Goal: Information Seeking & Learning: Check status

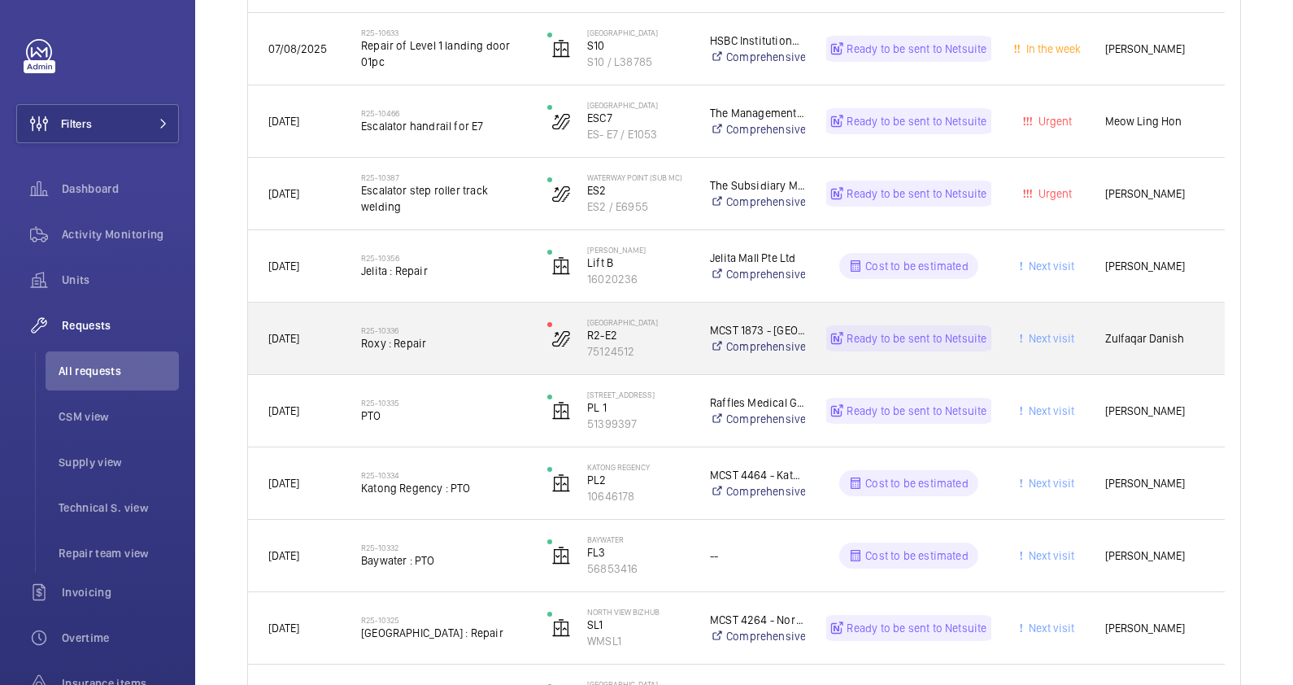
scroll to position [1728, 0]
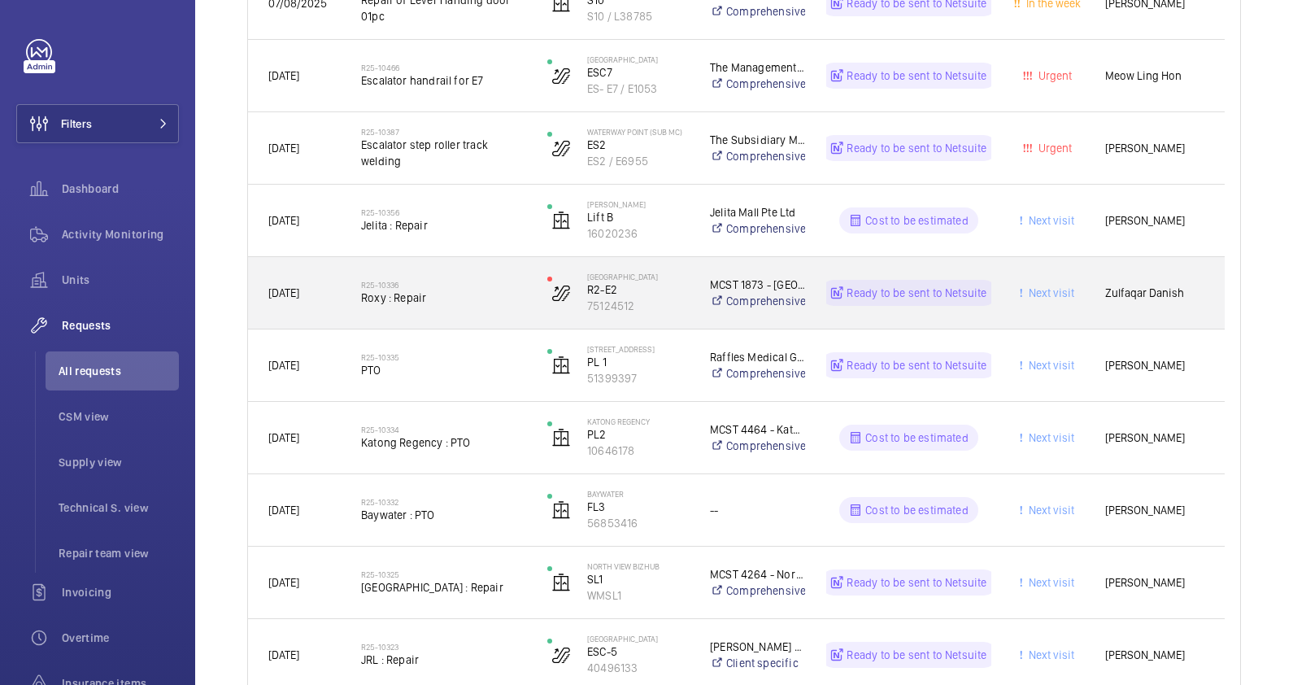
click at [435, 309] on div "R25-10336 Roxy : Repair" at bounding box center [443, 292] width 165 height 47
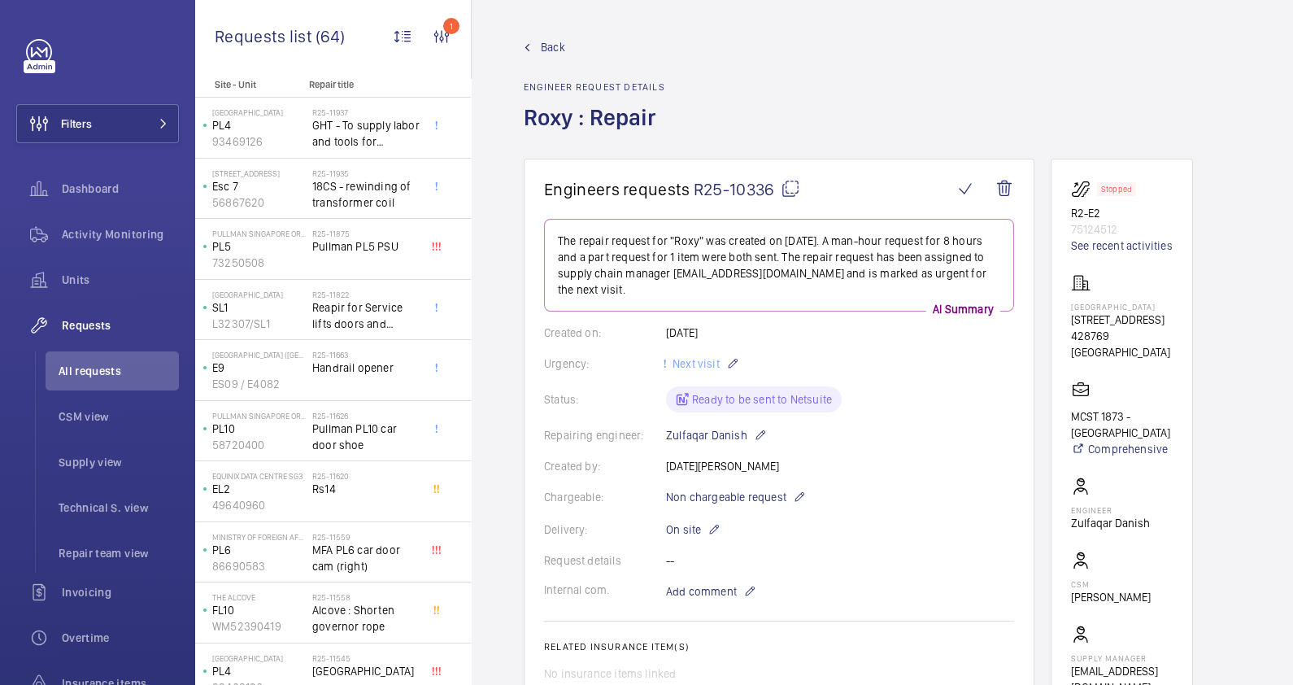
click at [551, 40] on span "Back" at bounding box center [553, 47] width 24 height 16
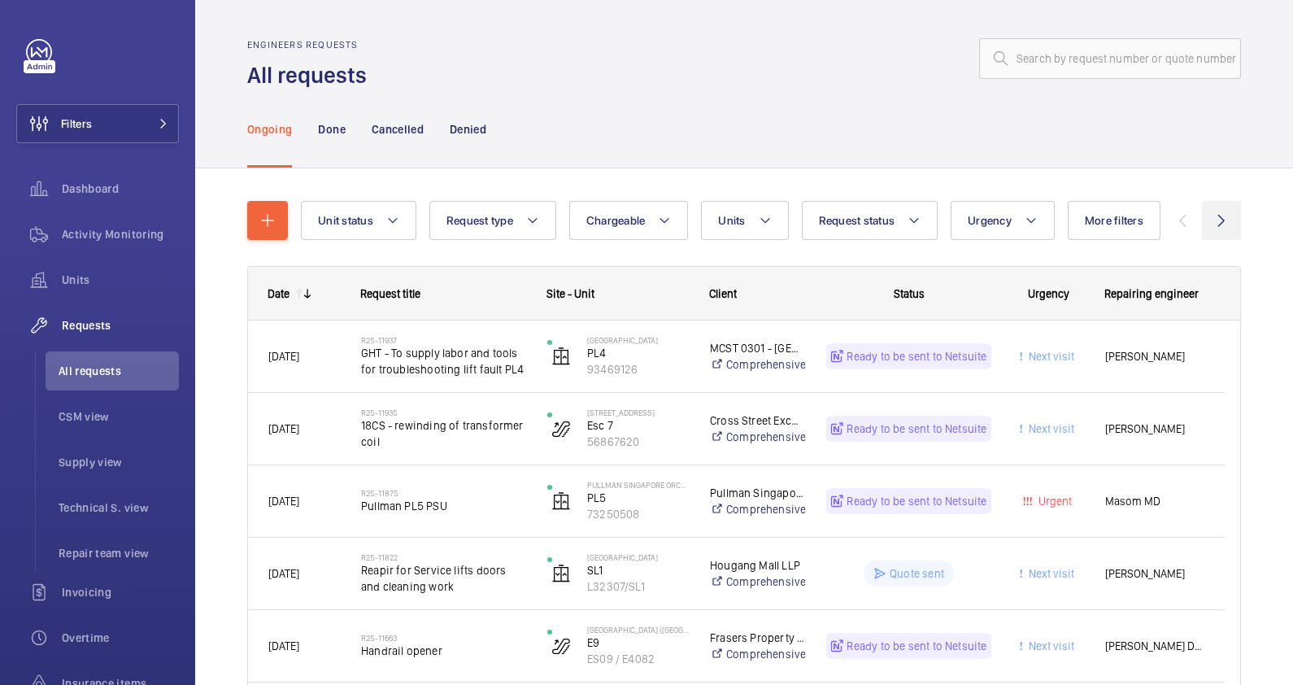
click at [1202, 218] on wm-front-icon-button at bounding box center [1221, 220] width 39 height 39
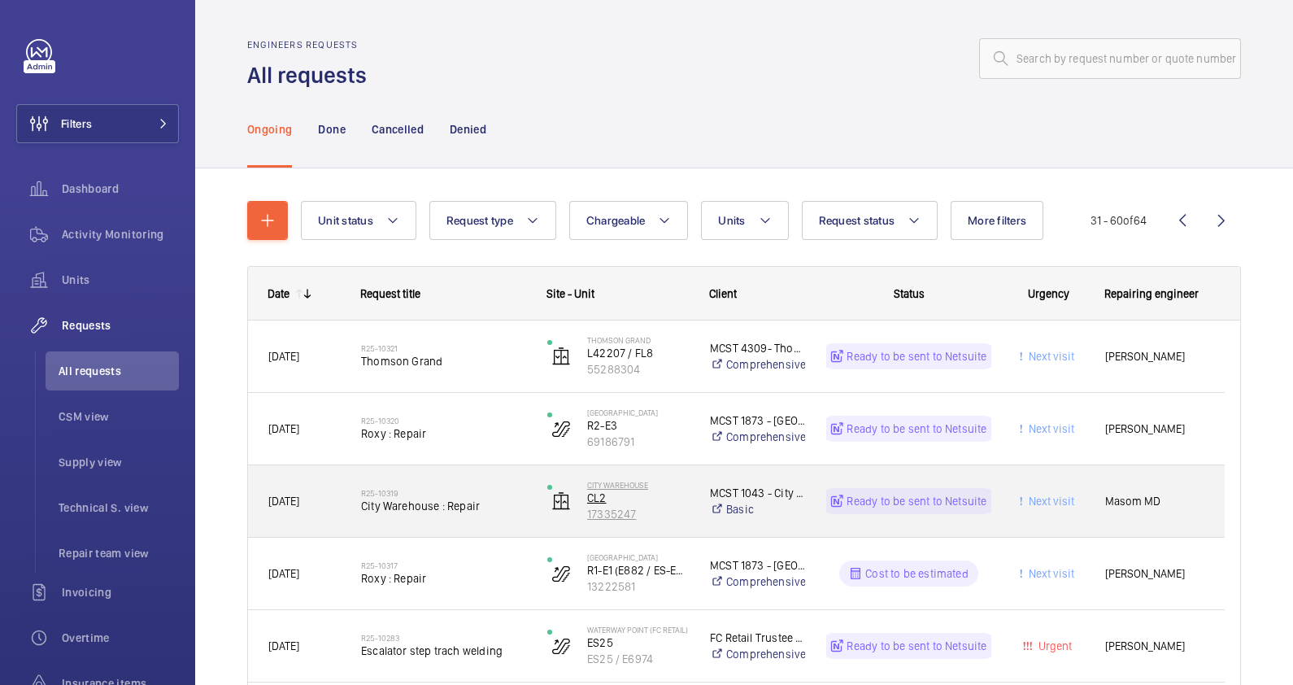
scroll to position [101, 0]
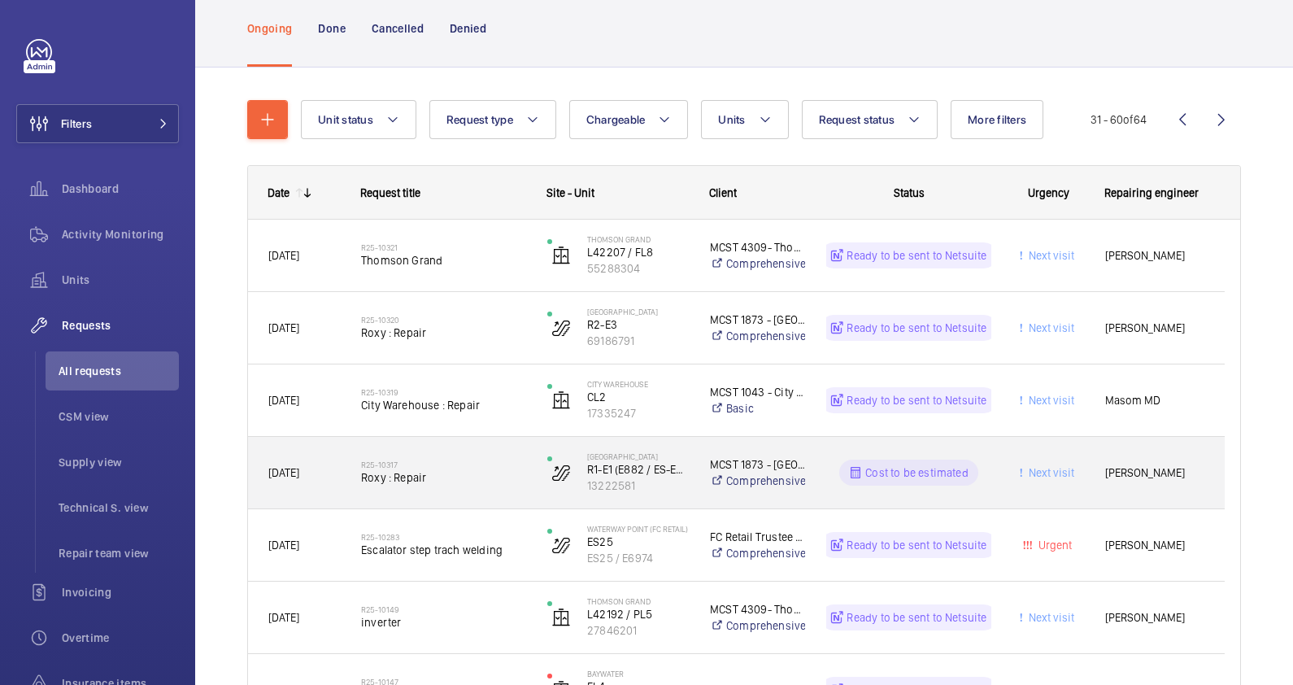
click at [472, 472] on span "Roxy : Repair" at bounding box center [443, 477] width 165 height 16
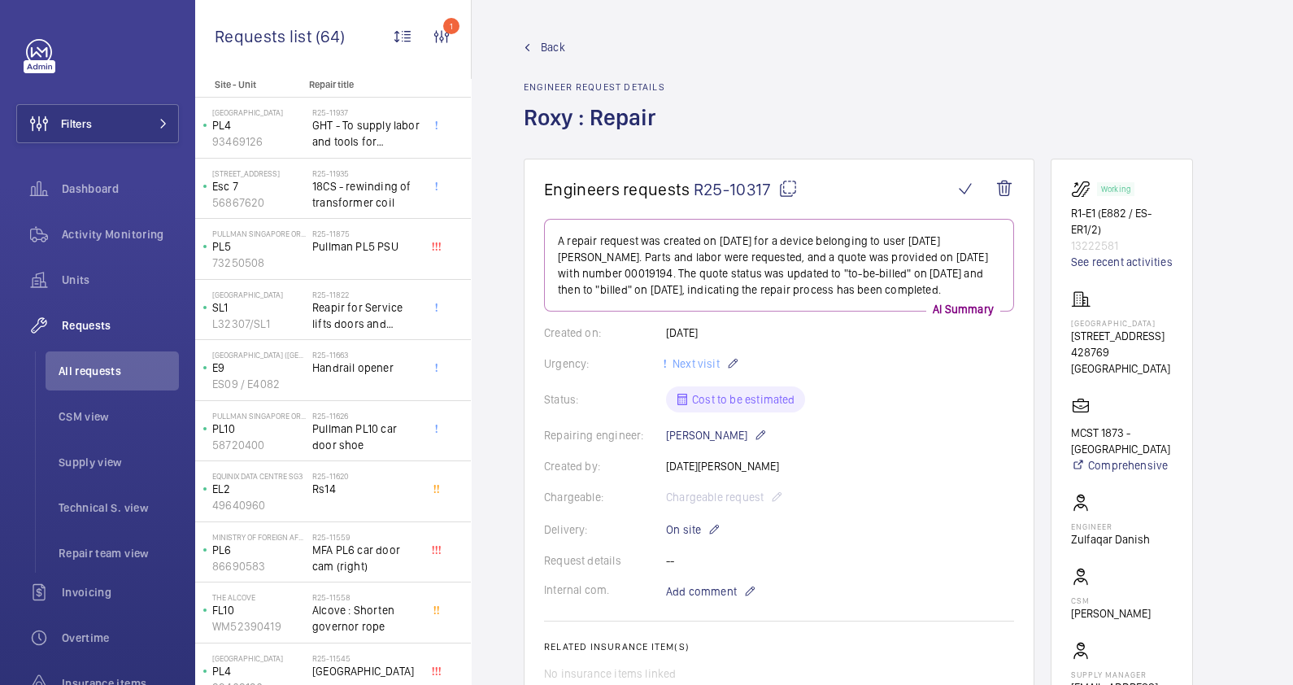
click at [554, 51] on span "Back" at bounding box center [553, 47] width 24 height 16
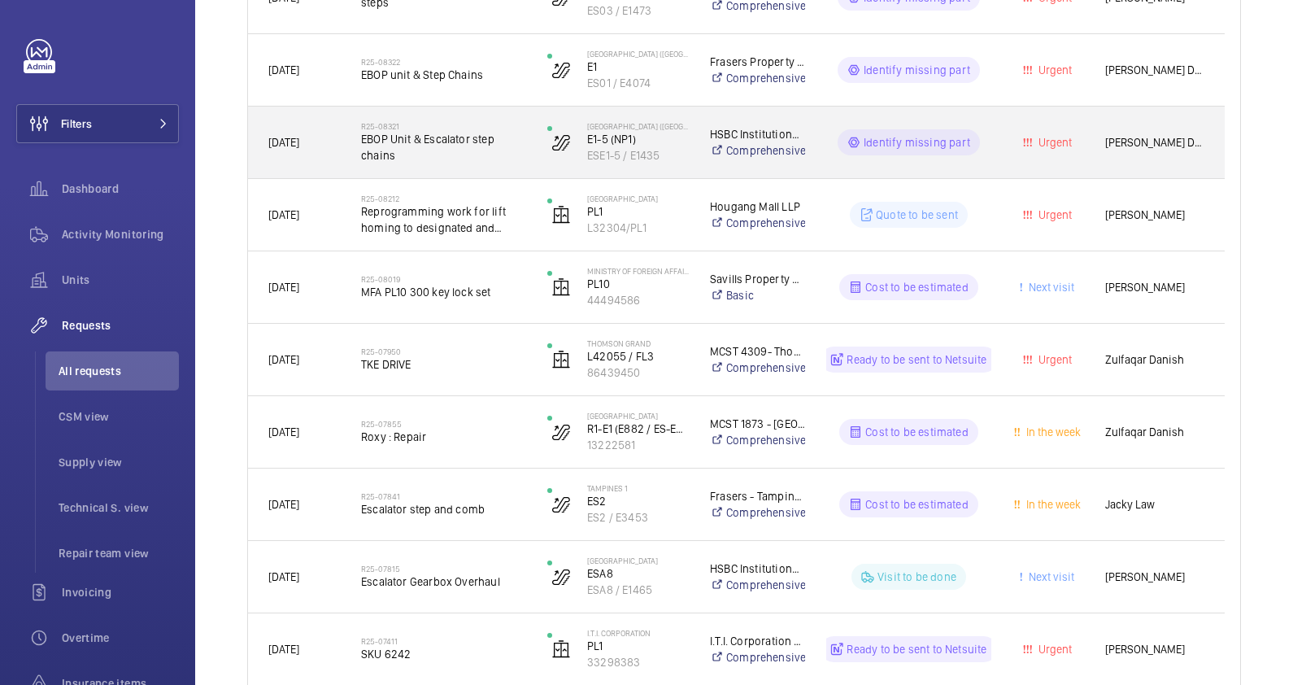
scroll to position [1673, 0]
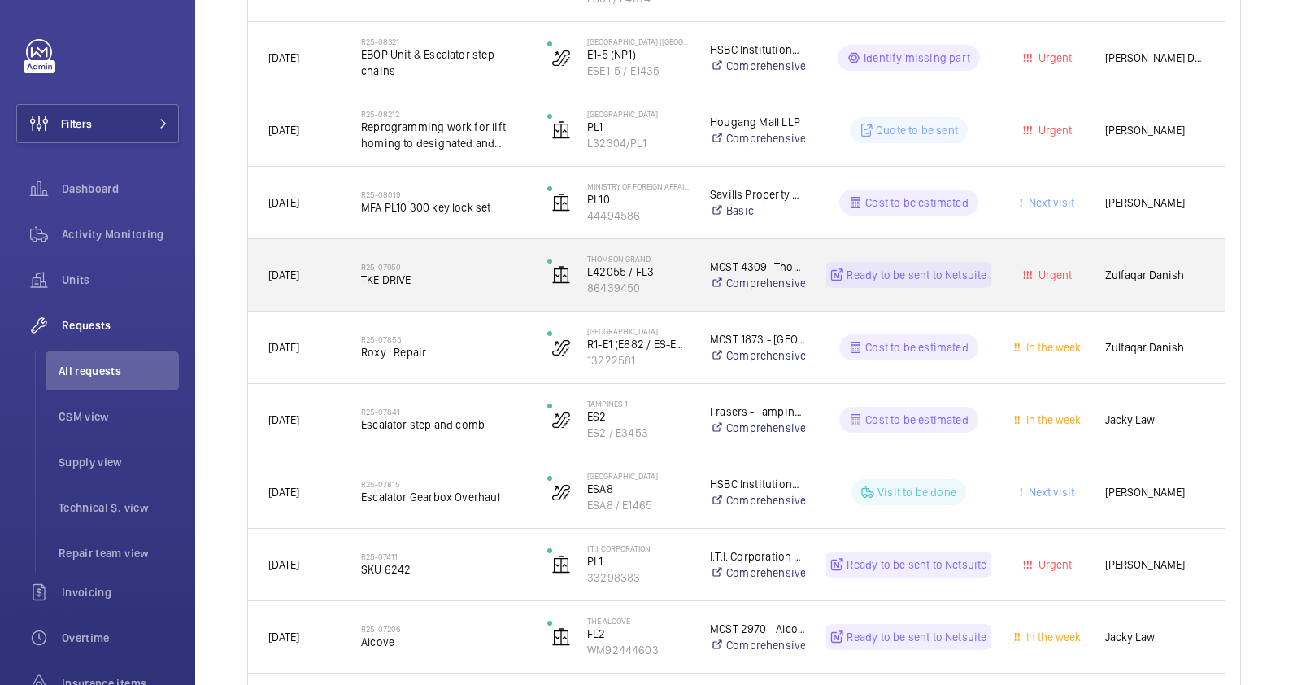
click at [420, 289] on div "R25-07950 [GEOGRAPHIC_DATA]" at bounding box center [443, 274] width 165 height 47
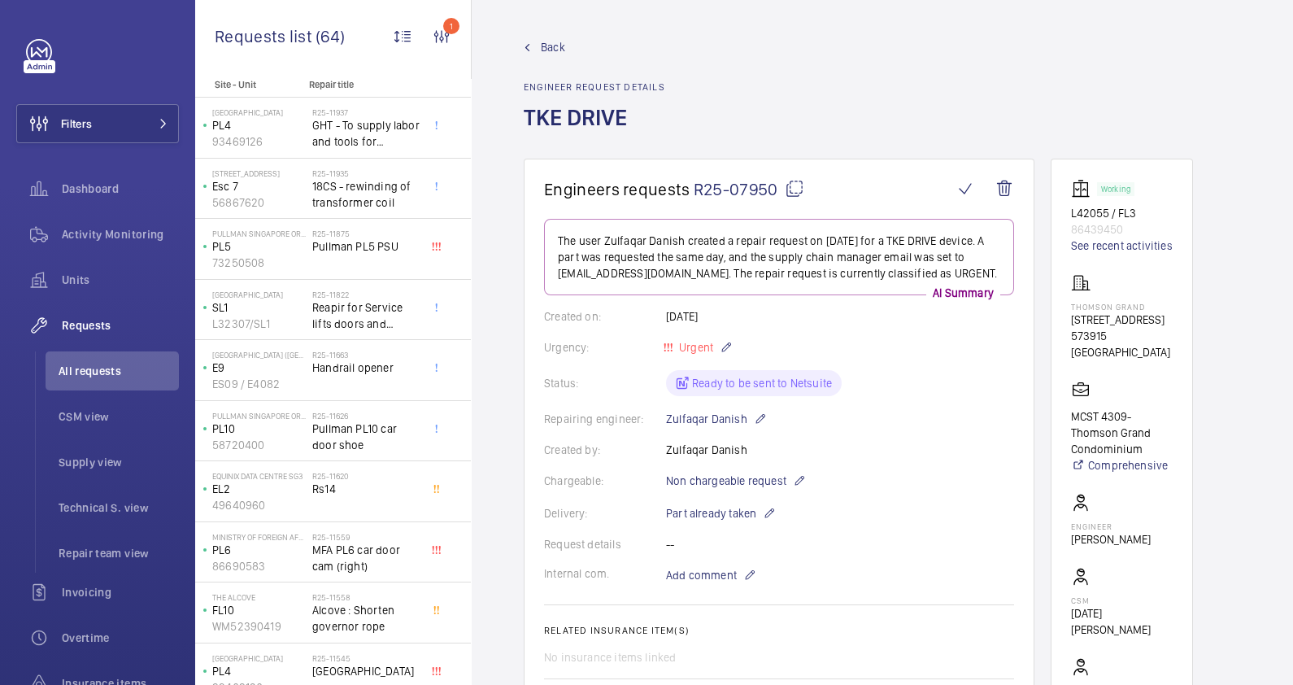
click at [549, 50] on span "Back" at bounding box center [553, 47] width 24 height 16
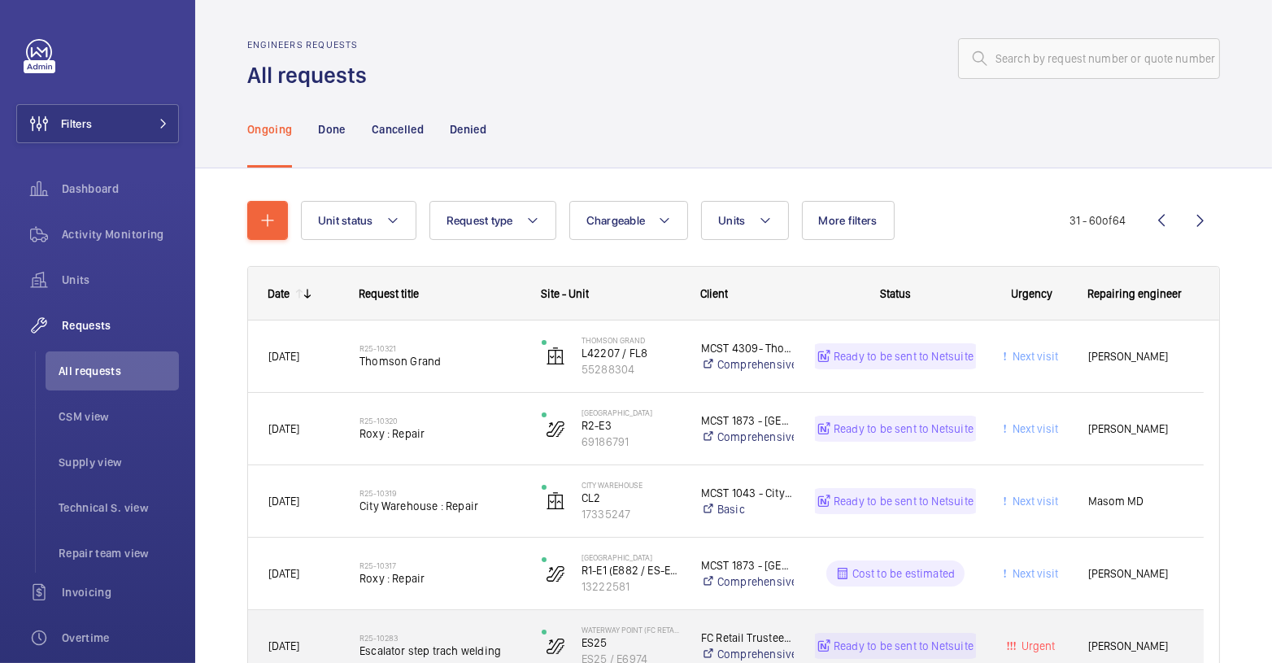
click at [972, 649] on p "Ready to be sent to Netsuite" at bounding box center [903, 645] width 140 height 16
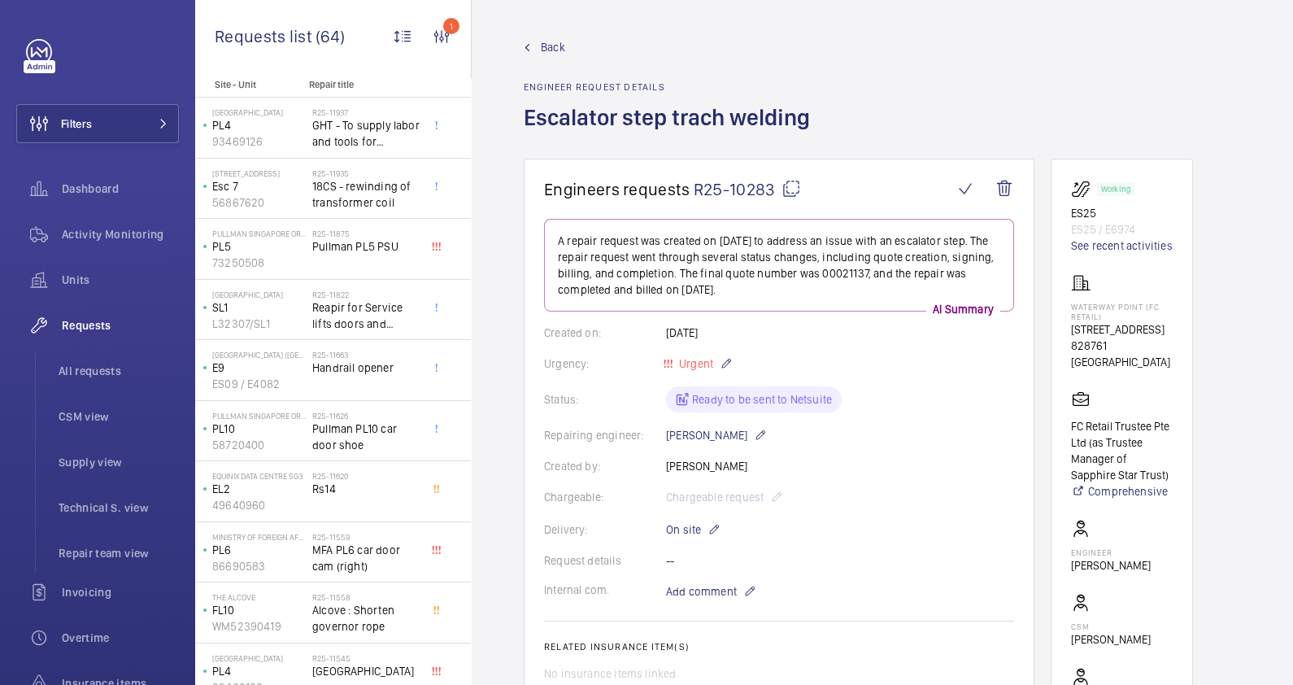
click at [541, 39] on span "Back" at bounding box center [553, 47] width 24 height 16
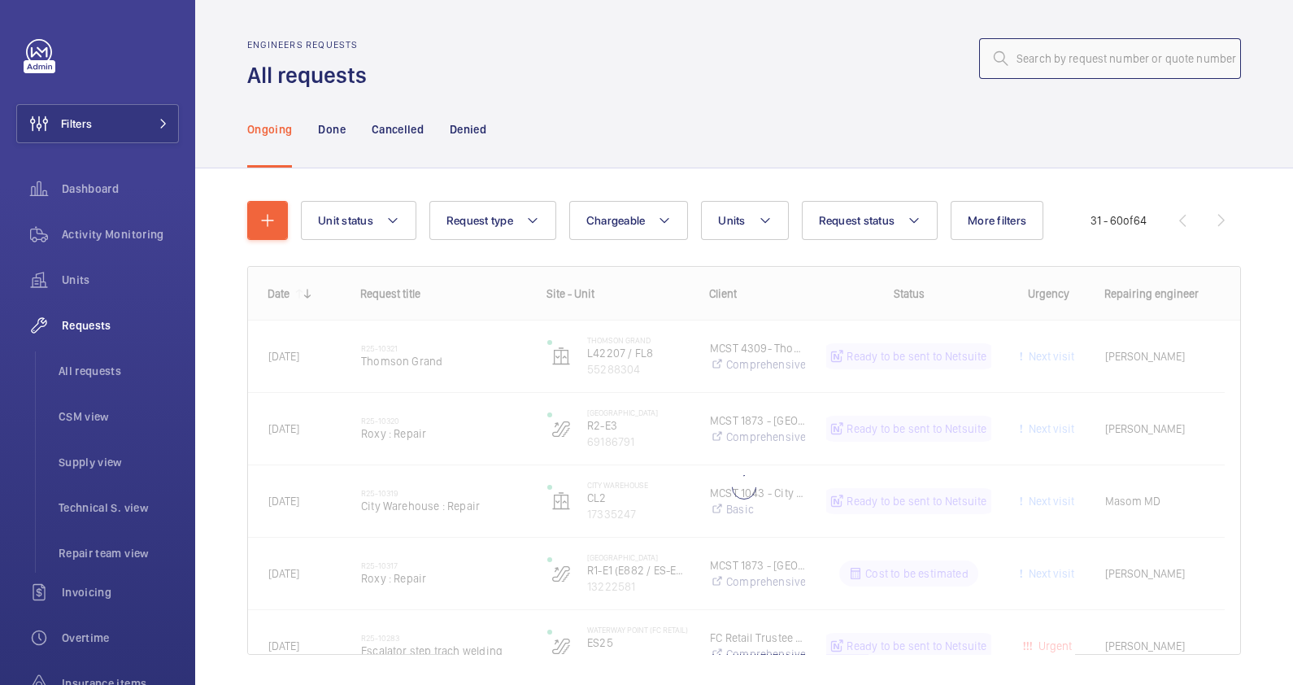
click at [1071, 61] on input "text" at bounding box center [1110, 58] width 262 height 41
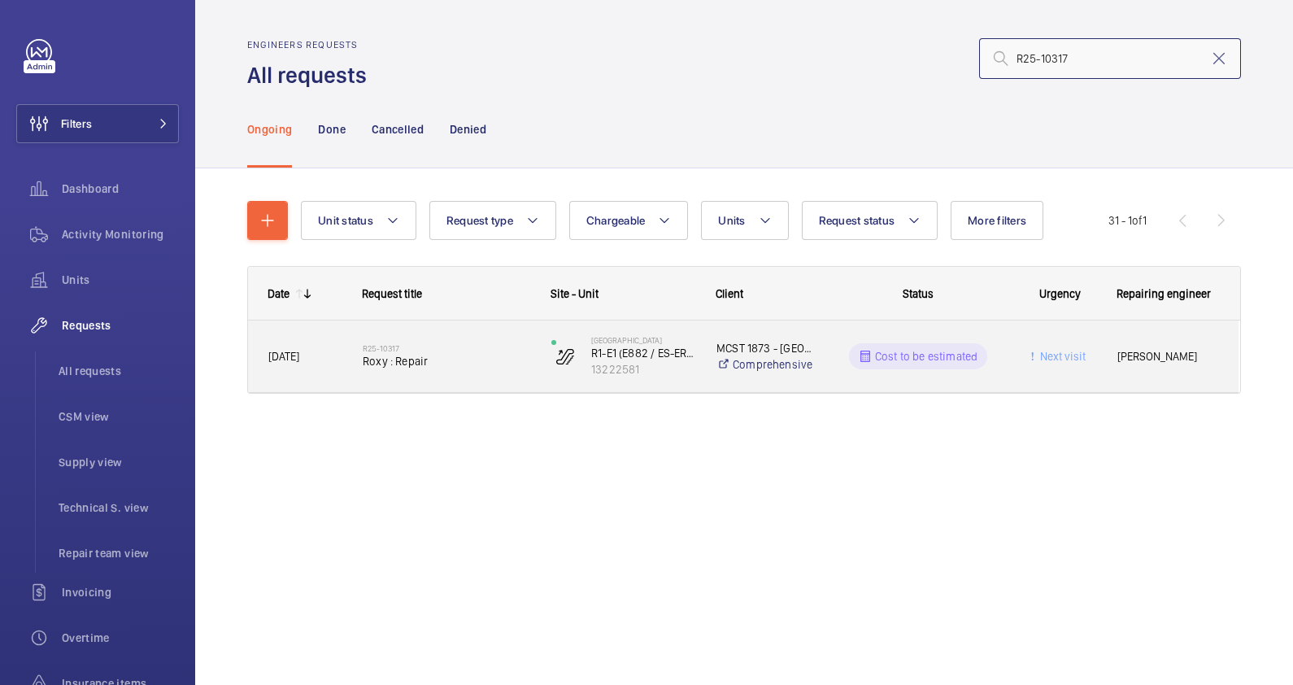
type input "R25-10317"
click at [439, 365] on span "Roxy : Repair" at bounding box center [446, 361] width 167 height 16
